Goal: Task Accomplishment & Management: Manage account settings

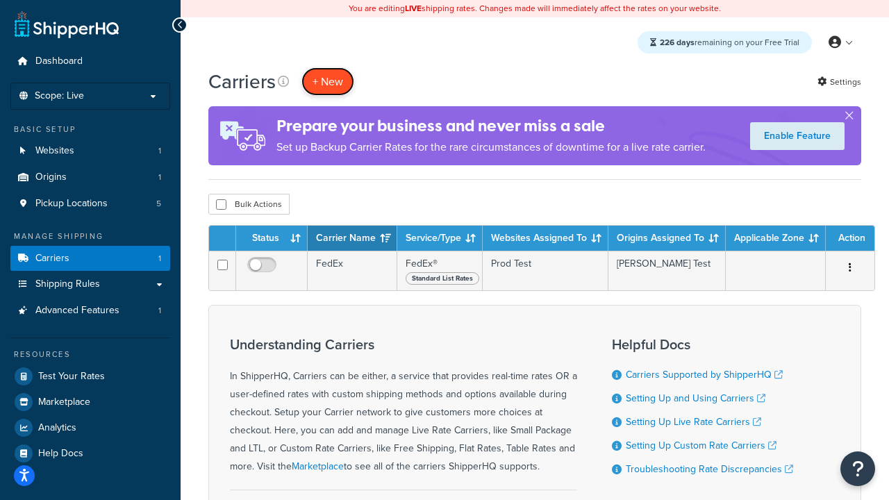
click at [328, 82] on button "+ New" at bounding box center [328, 81] width 53 height 28
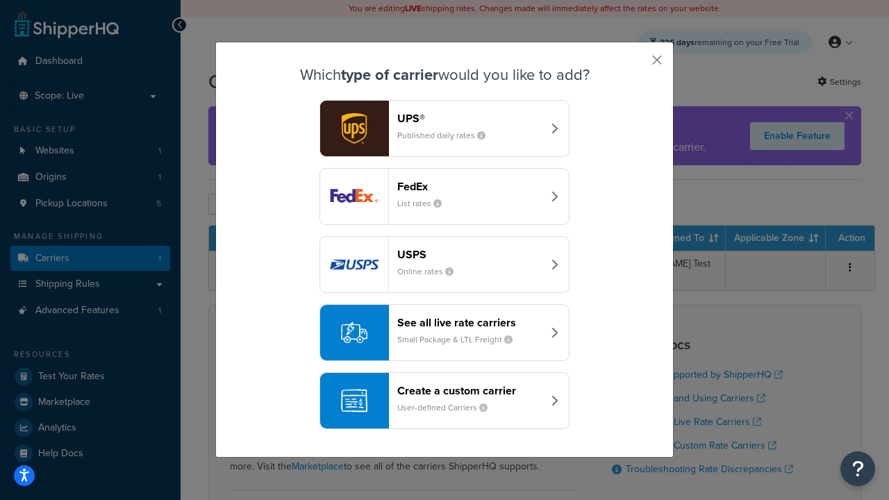
click at [445, 197] on div "FedEx List rates" at bounding box center [469, 196] width 145 height 33
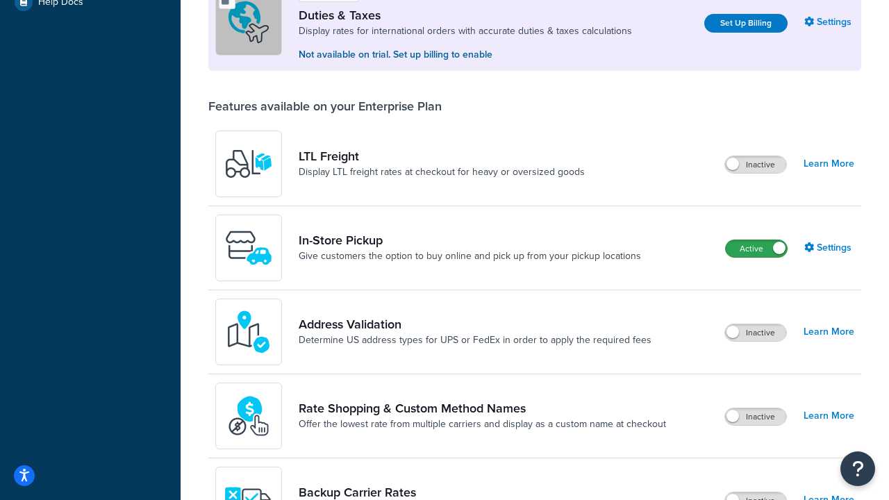
click at [757, 250] on label "Active" at bounding box center [756, 248] width 61 height 17
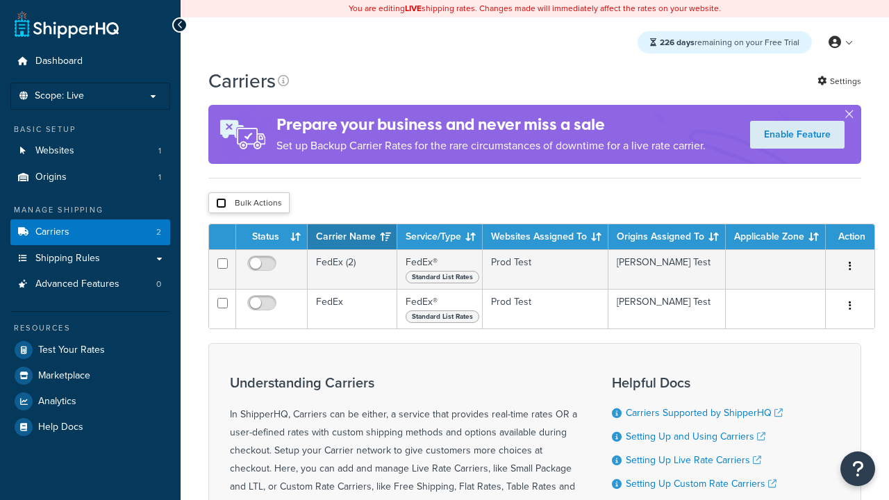
click at [221, 204] on input "checkbox" at bounding box center [221, 203] width 10 height 10
checkbox input "true"
click at [0, 0] on button "Delete" at bounding box center [0, 0] width 0 height 0
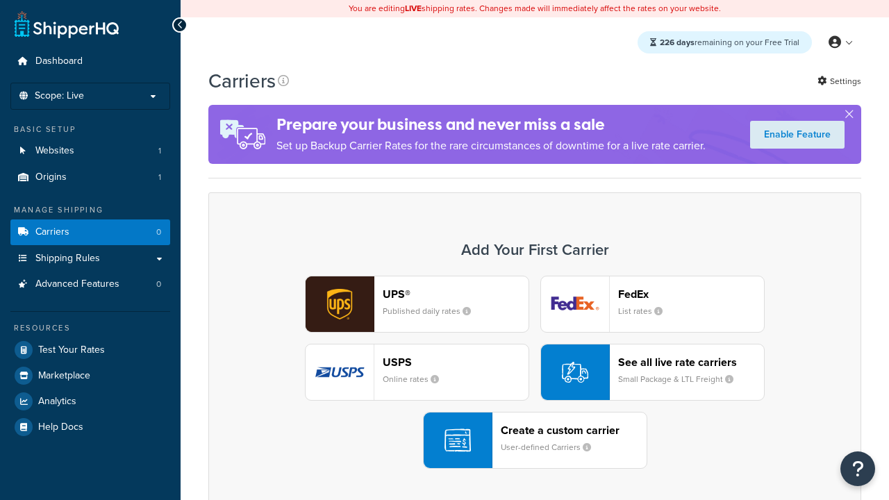
click at [535, 373] on div "UPS® Published daily rates FedEx List rates USPS Online rates See all live rate…" at bounding box center [535, 372] width 624 height 193
click at [691, 295] on header "FedEx" at bounding box center [691, 294] width 146 height 13
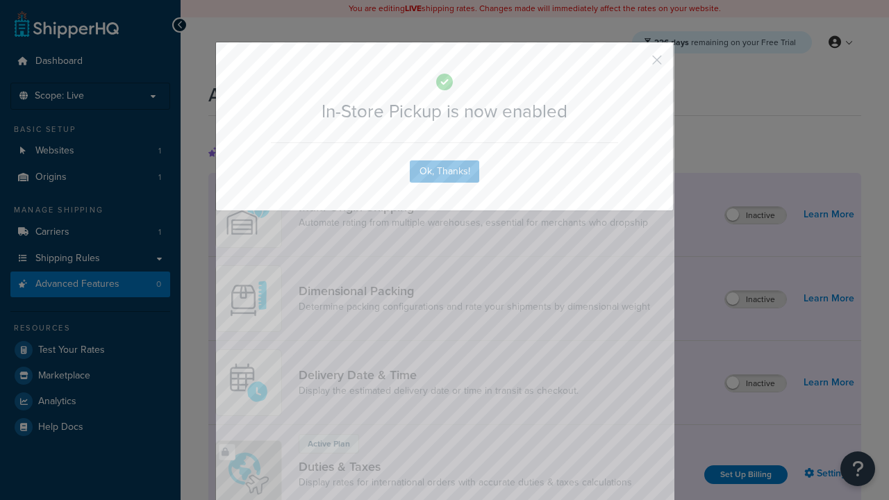
scroll to position [452, 0]
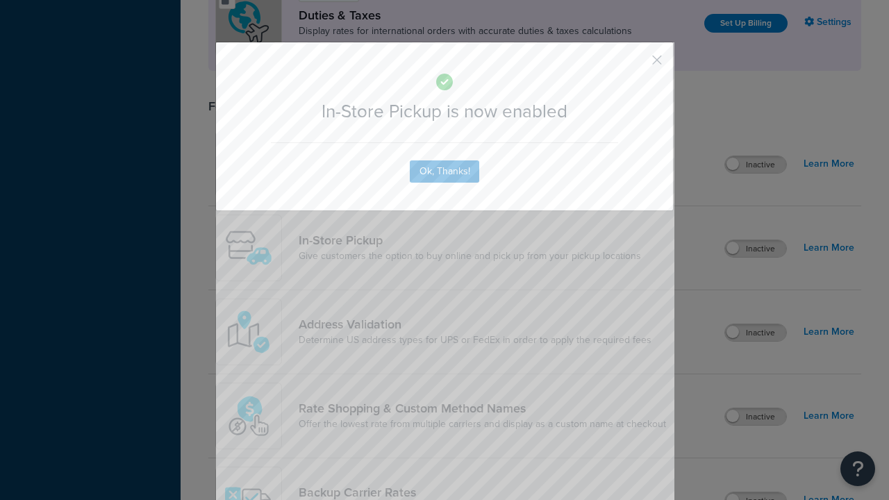
click at [636, 65] on button "button" at bounding box center [636, 64] width 3 height 3
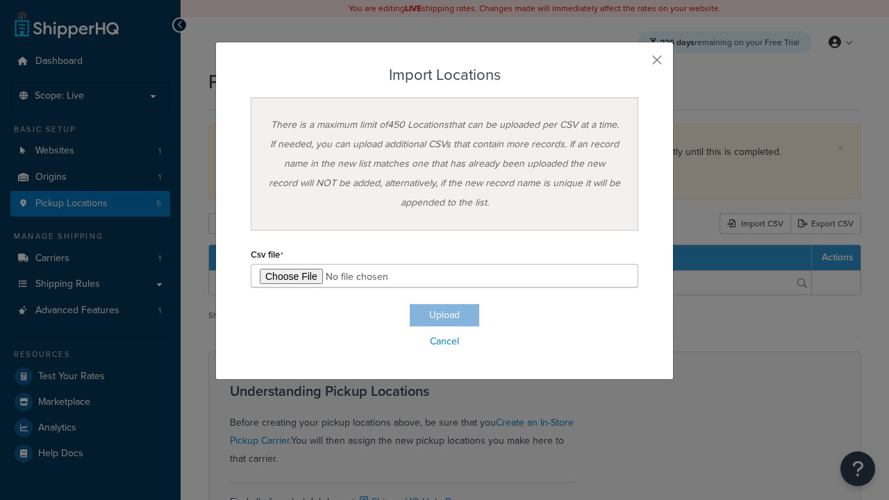
click at [445, 75] on h3 "Import Locations" at bounding box center [445, 75] width 388 height 17
type input "C:\fakepath\importLocationsFailure.csv"
click at [445, 315] on button "Upload" at bounding box center [444, 315] width 69 height 22
